Goal: Information Seeking & Learning: Learn about a topic

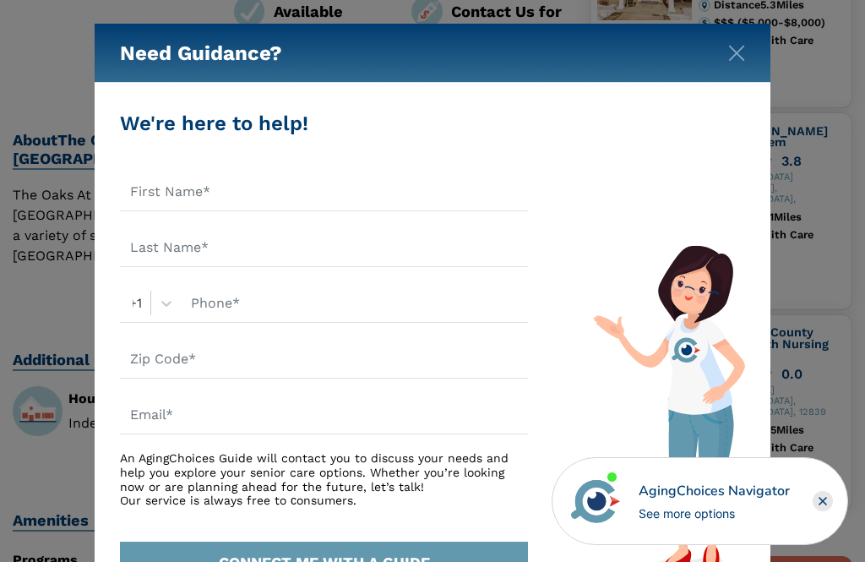
scroll to position [520, 0]
click at [737, 48] on img "Close" at bounding box center [736, 53] width 17 height 17
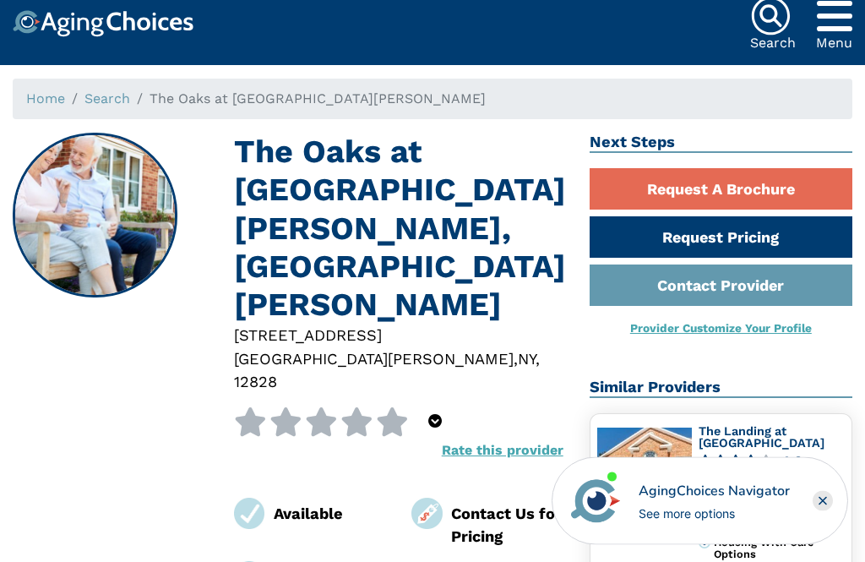
scroll to position [0, 0]
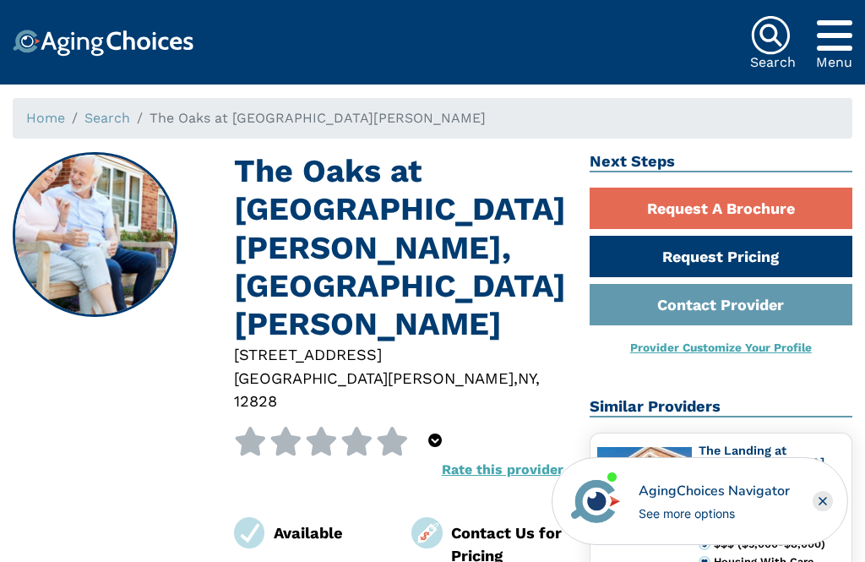
click at [740, 261] on link "Request Pricing" at bounding box center [721, 256] width 263 height 41
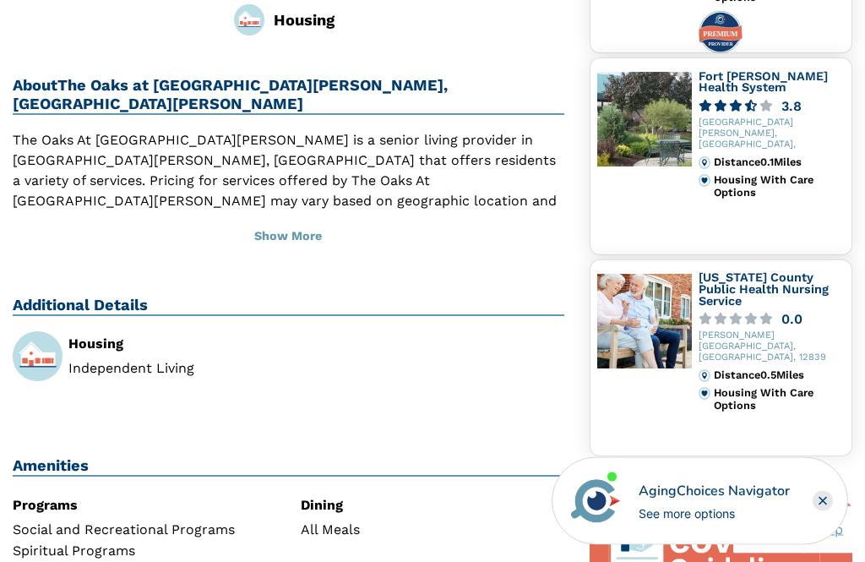
scroll to position [576, 0]
click at [735, 72] on link "Fort [PERSON_NAME] Health System" at bounding box center [763, 81] width 129 height 25
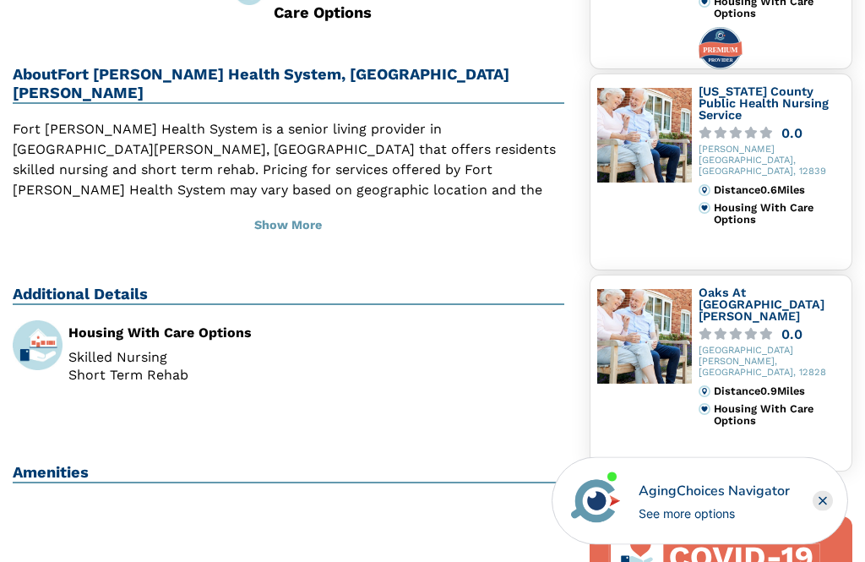
scroll to position [560, 0]
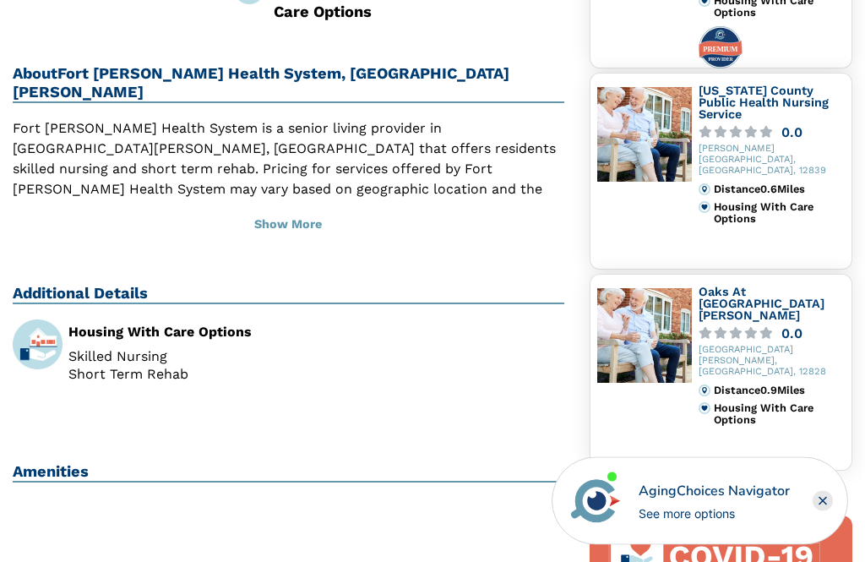
click at [755, 297] on link "Oaks At Fort Hudson" at bounding box center [762, 304] width 126 height 36
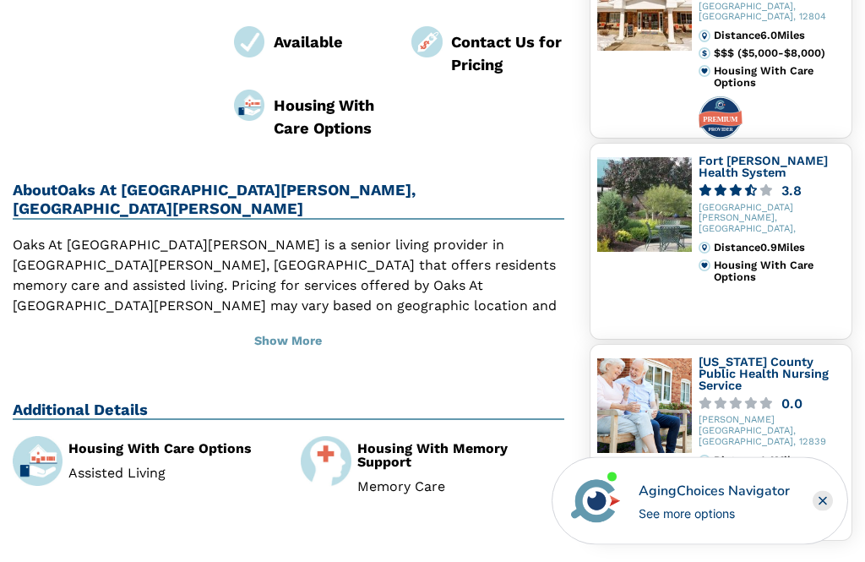
scroll to position [492, 0]
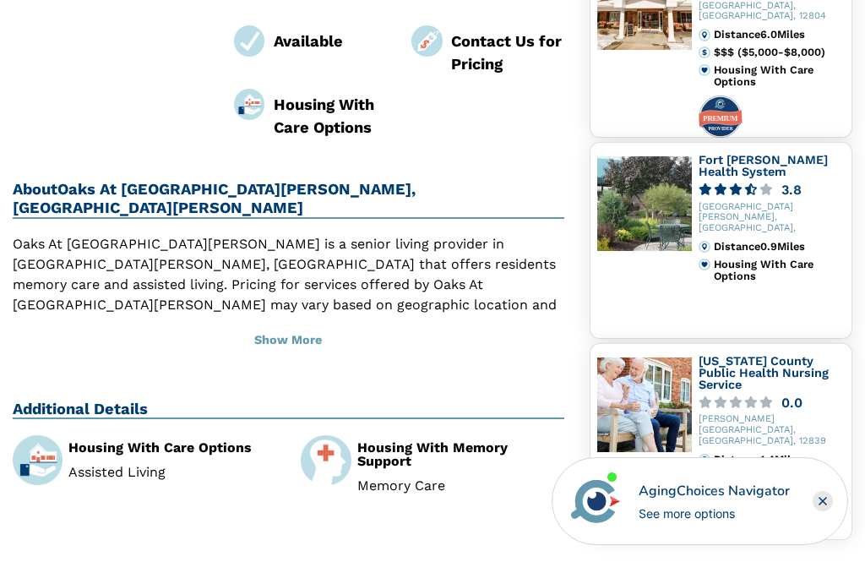
click at [186, 441] on div "Housing With Care Options" at bounding box center [171, 448] width 207 height 14
click at [150, 441] on div "Housing With Care Options" at bounding box center [171, 448] width 207 height 14
click at [141, 435] on div "Housing With Care Options Assisted Living" at bounding box center [144, 471] width 288 height 72
click at [89, 400] on div "Additional Details Housing With Care Options Assisted Living Housing With Memor…" at bounding box center [289, 467] width 552 height 134
click at [107, 441] on div "Housing With Care Options Assisted Living" at bounding box center [171, 460] width 207 height 39
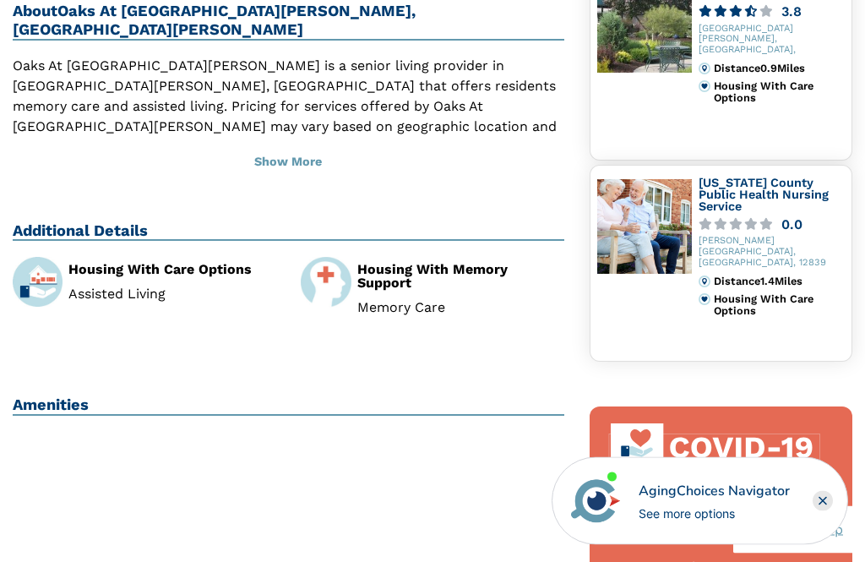
scroll to position [668, 0]
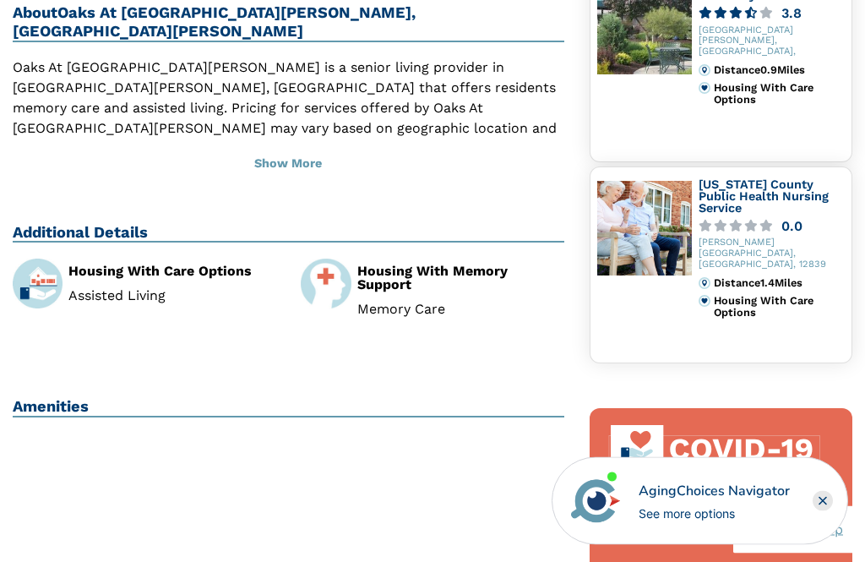
click at [766, 201] on link "[US_STATE] County Public Health Nursing Service" at bounding box center [764, 196] width 130 height 36
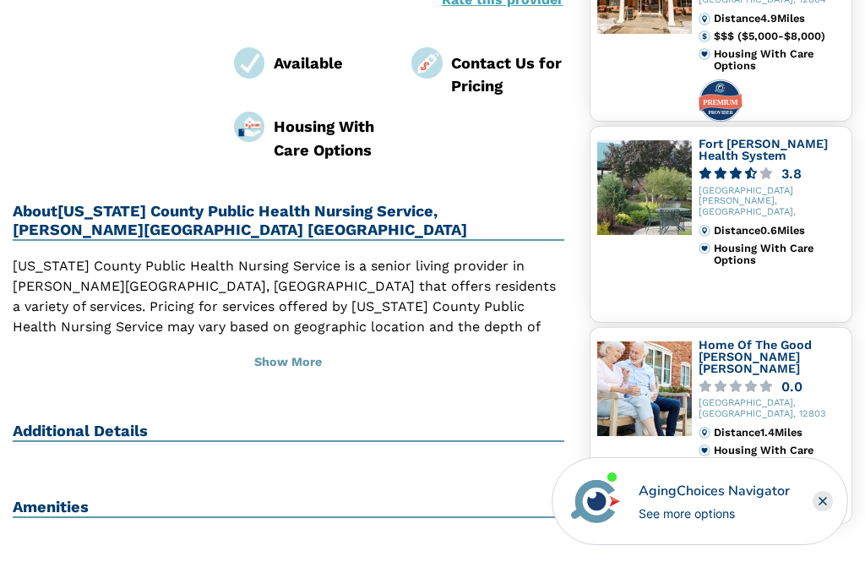
scroll to position [506, 0]
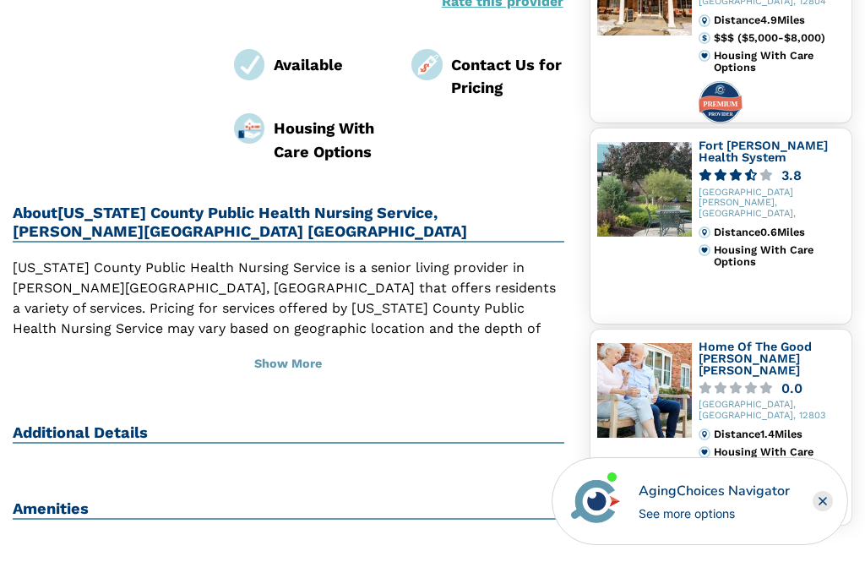
click at [305, 346] on button "Show More" at bounding box center [289, 364] width 552 height 37
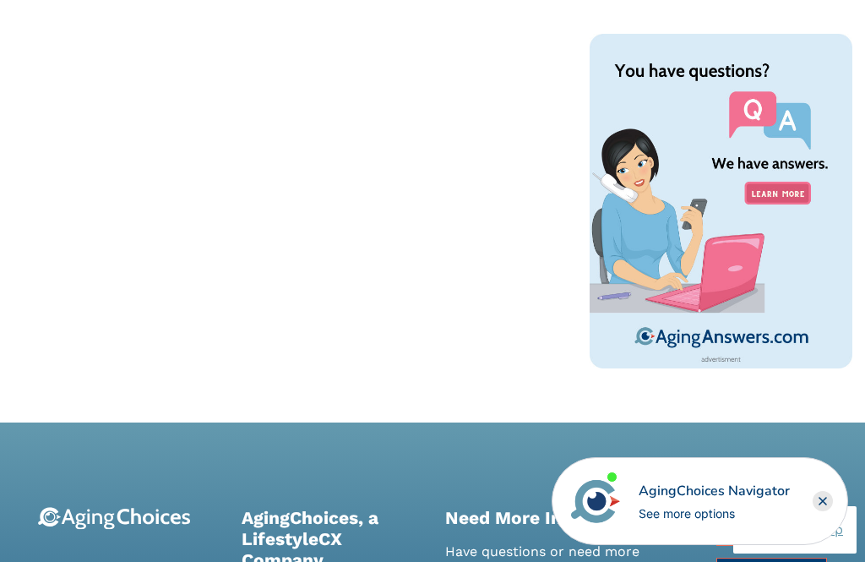
scroll to position [1306, 0]
